Goal: Go to known website: Access a specific website the user already knows

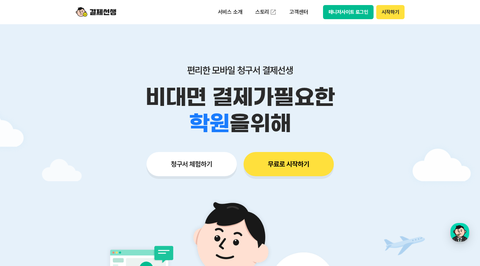
click at [352, 13] on button "매니저사이트 로그인" at bounding box center [348, 12] width 51 height 14
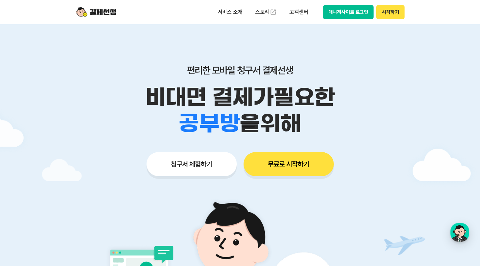
click at [348, 12] on button "매니저사이트 로그인" at bounding box center [348, 12] width 51 height 14
click at [347, 9] on button "매니저사이트 로그인" at bounding box center [348, 12] width 51 height 14
